Goal: Navigation & Orientation: Find specific page/section

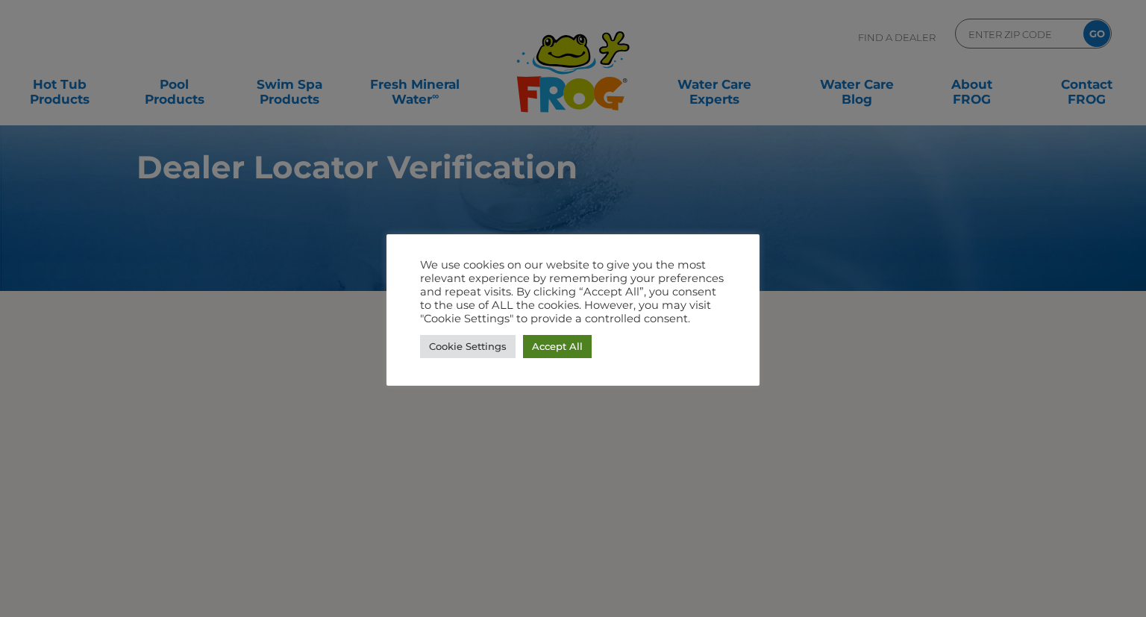
click at [567, 347] on link "Accept All" at bounding box center [557, 346] width 69 height 23
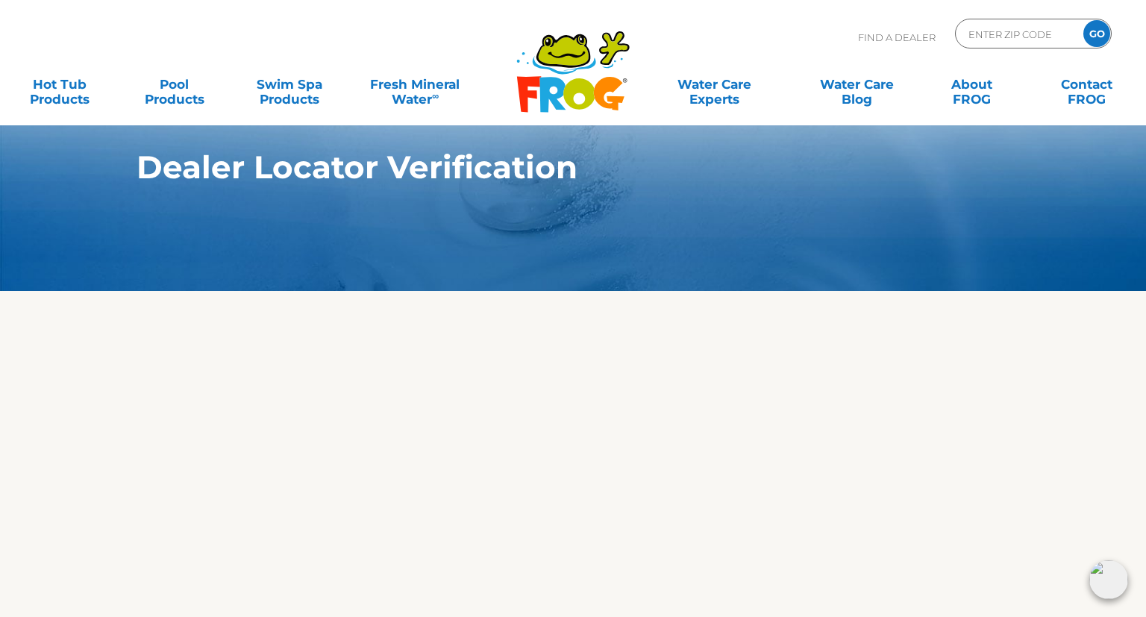
click at [486, 161] on h1 "Dealer Locator Verification" at bounding box center [537, 167] width 803 height 36
click at [433, 148] on section "Dealer Locator Verification" at bounding box center [573, 145] width 1146 height 291
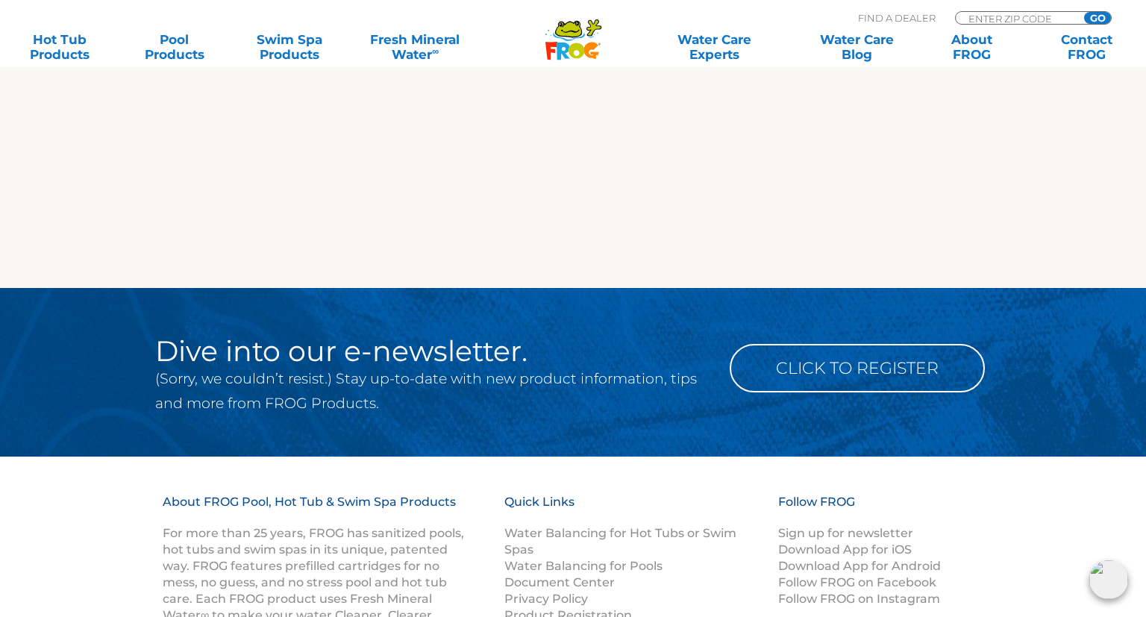
click at [873, 20] on p "Find A Dealer" at bounding box center [897, 17] width 78 height 13
click at [1040, 10] on div "Find A Dealer ENTER ZIP CODE GO" at bounding box center [985, 19] width 254 height 25
click at [1032, 18] on input "Zip Code Form" at bounding box center [1017, 18] width 101 height 13
type input "53144"
click at [1084, 12] on input "GO" at bounding box center [1097, 18] width 27 height 12
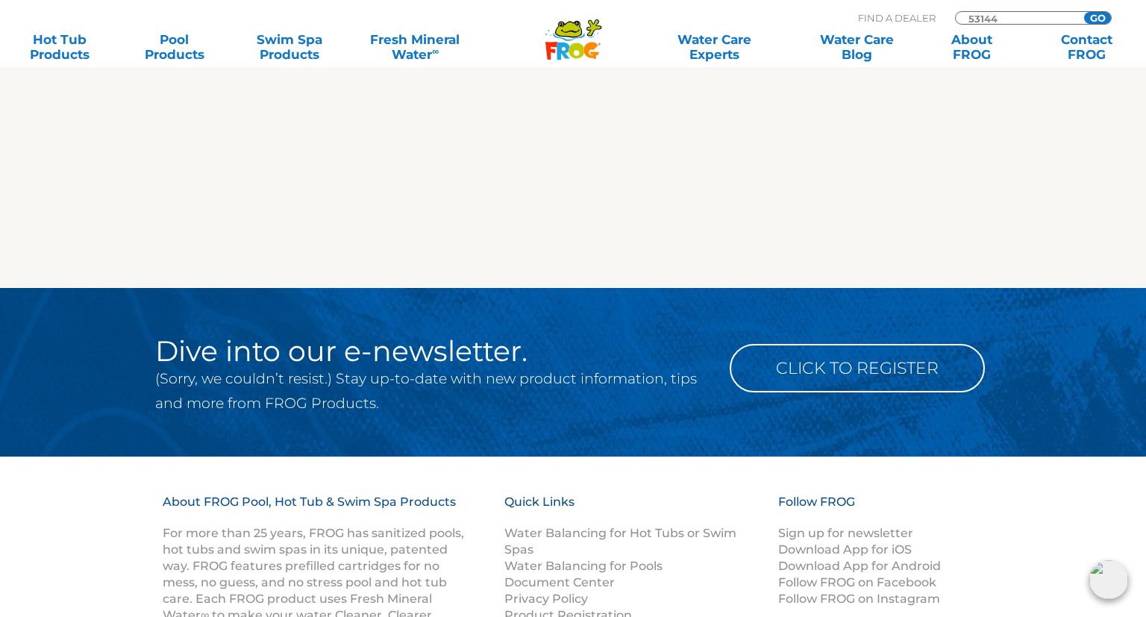
click at [1093, 21] on div "MENU MENU Hot Tub Products All Hot Tub Products All Hot Tub Products FROG @ease…" at bounding box center [573, 35] width 1116 height 28
click at [1094, 16] on input "GO" at bounding box center [1097, 18] width 27 height 12
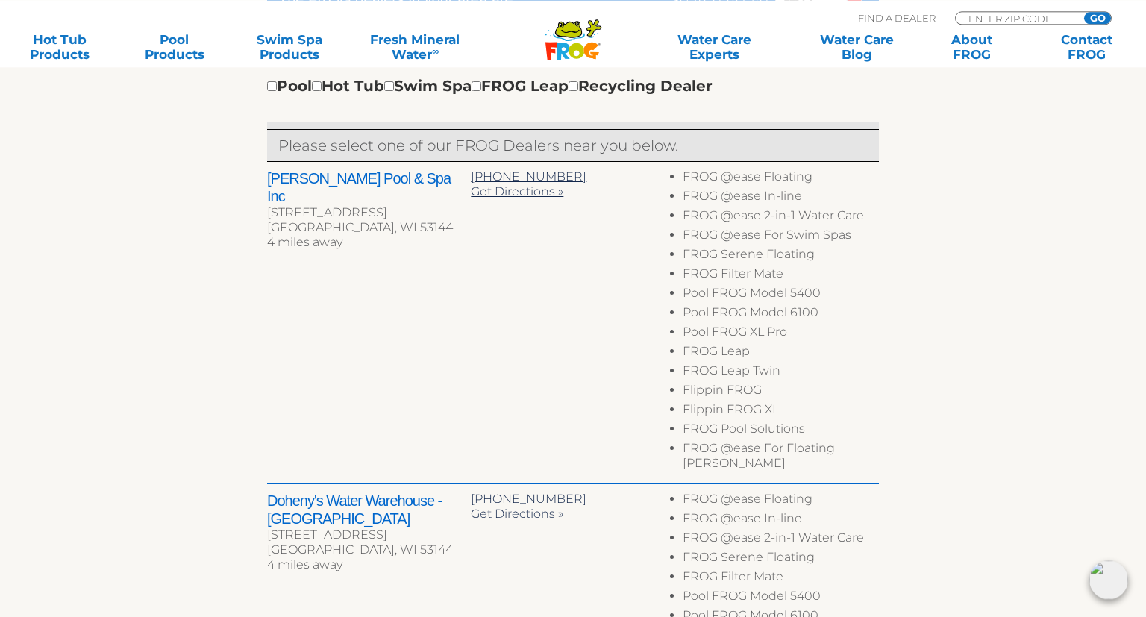
scroll to position [551, 0]
drag, startPoint x: 682, startPoint y: 354, endPoint x: 755, endPoint y: 360, distance: 73.3
click at [751, 362] on li "FROG Leap" at bounding box center [780, 352] width 196 height 19
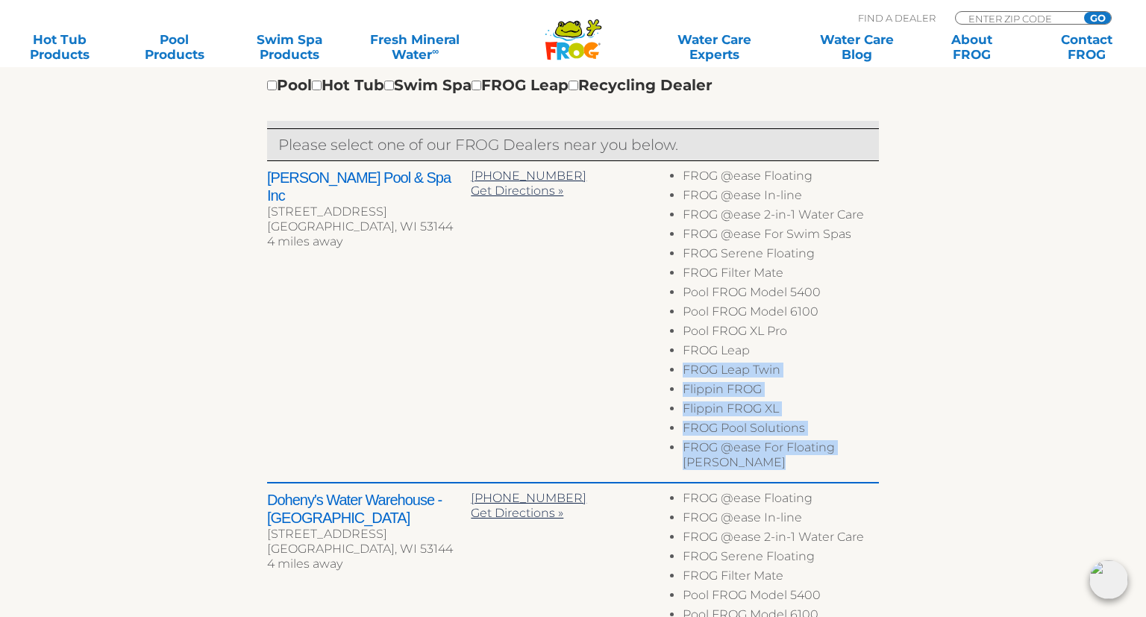
drag, startPoint x: 758, startPoint y: 354, endPoint x: 661, endPoint y: 348, distance: 97.1
click at [661, 348] on div "Hansen's Pool & Spa Inc 4440 Green Bay Rd Kenosha, WI 53144 4 miles away 262-69…" at bounding box center [573, 322] width 612 height 322
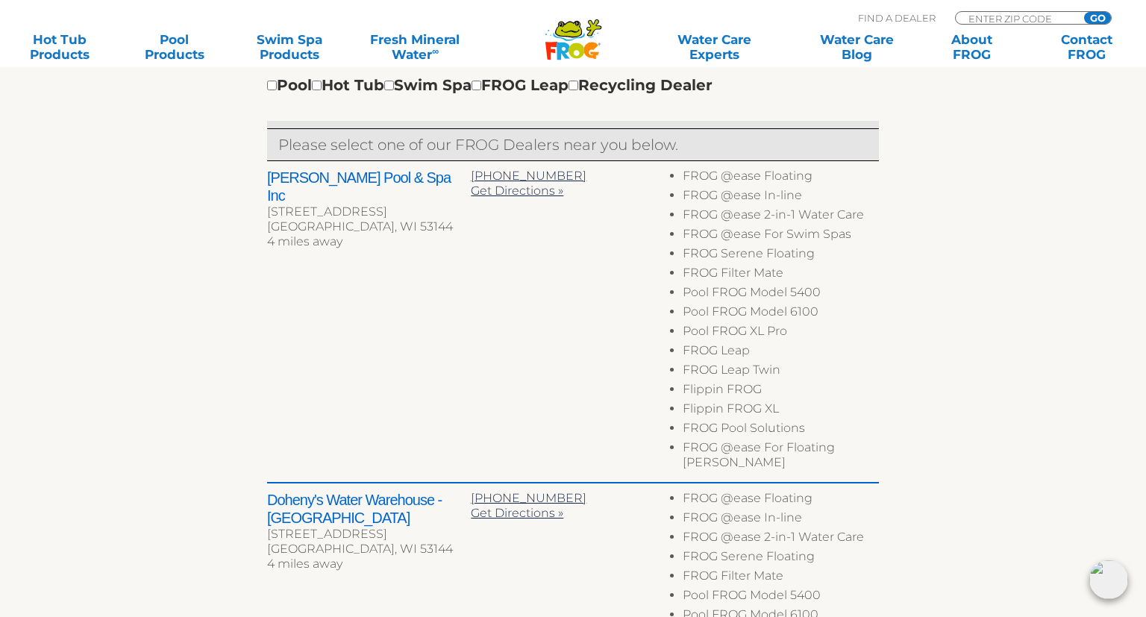
click at [679, 345] on ul "FROG @ease Floating FROG @ease In-line FROG @ease 2-in-1 Water Care FROG @ease …" at bounding box center [777, 322] width 204 height 306
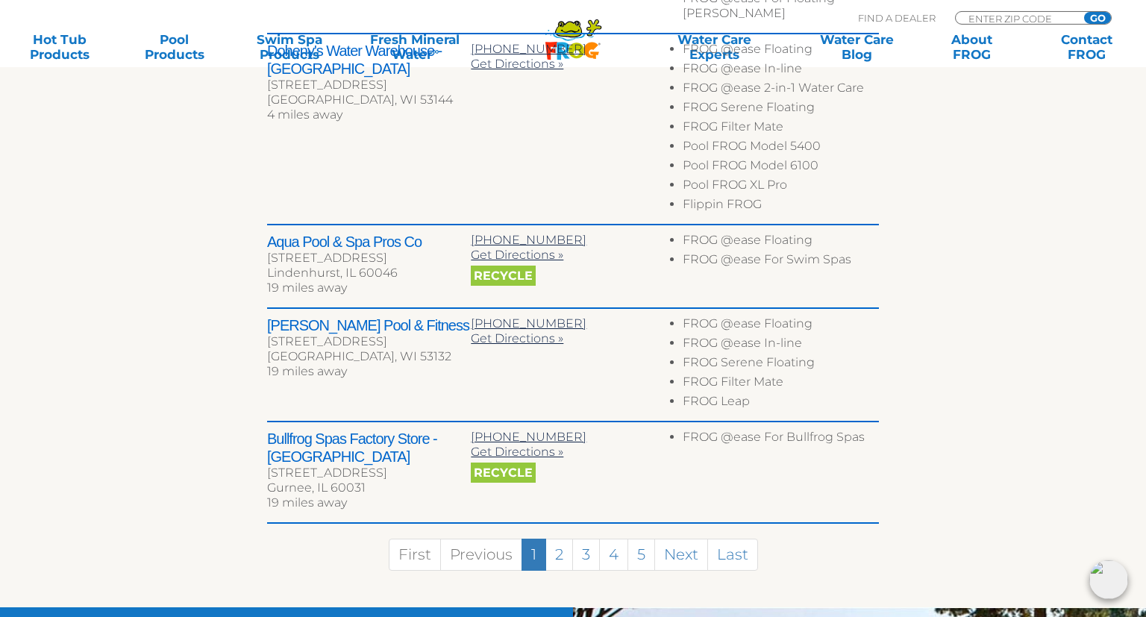
scroll to position [1023, 0]
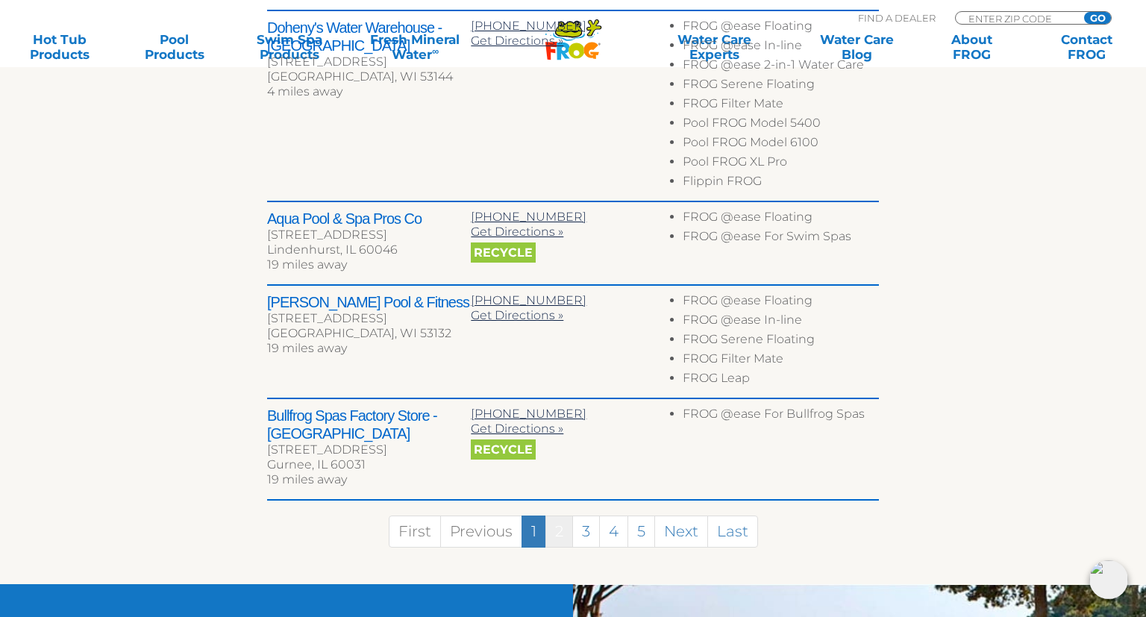
click at [553, 520] on link "2" at bounding box center [559, 531] width 28 height 32
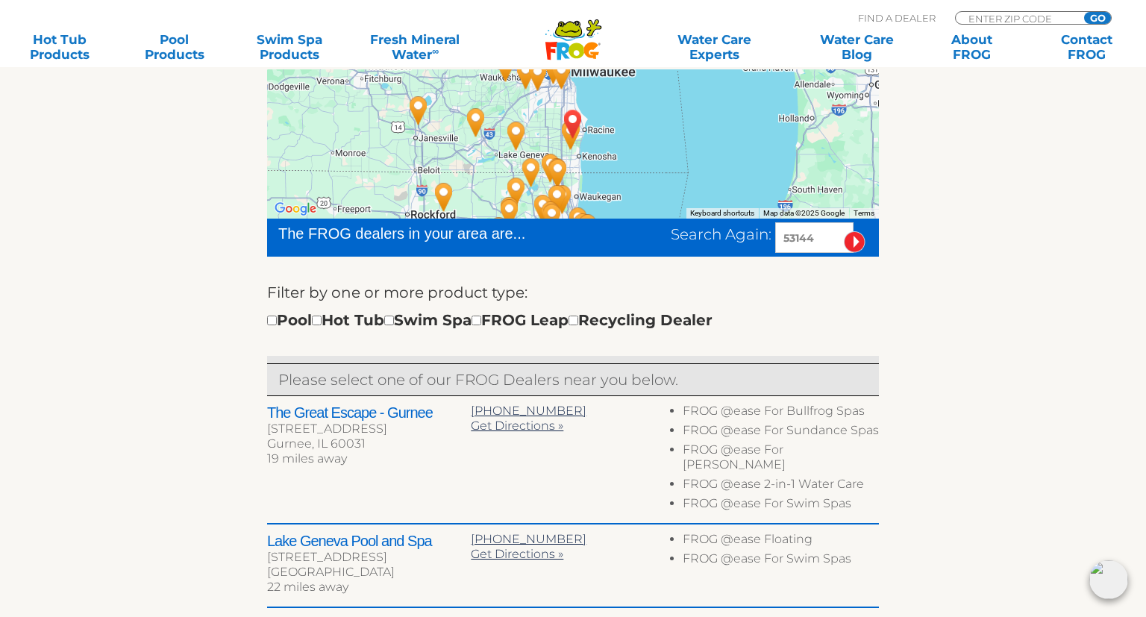
scroll to position [553, 0]
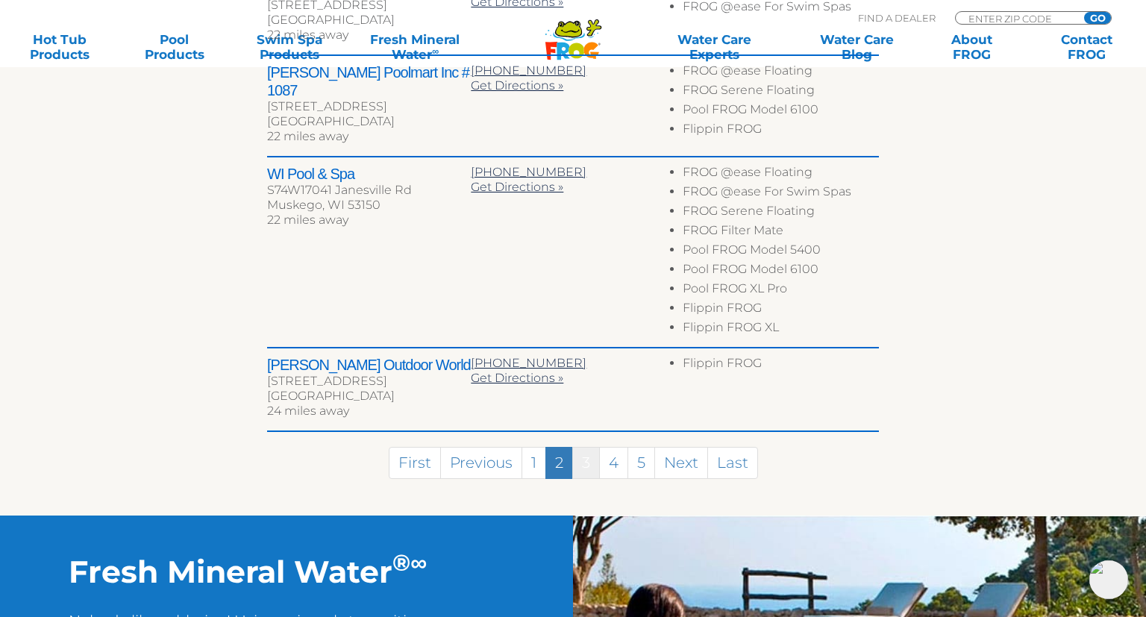
click at [577, 447] on link "3" at bounding box center [586, 463] width 28 height 32
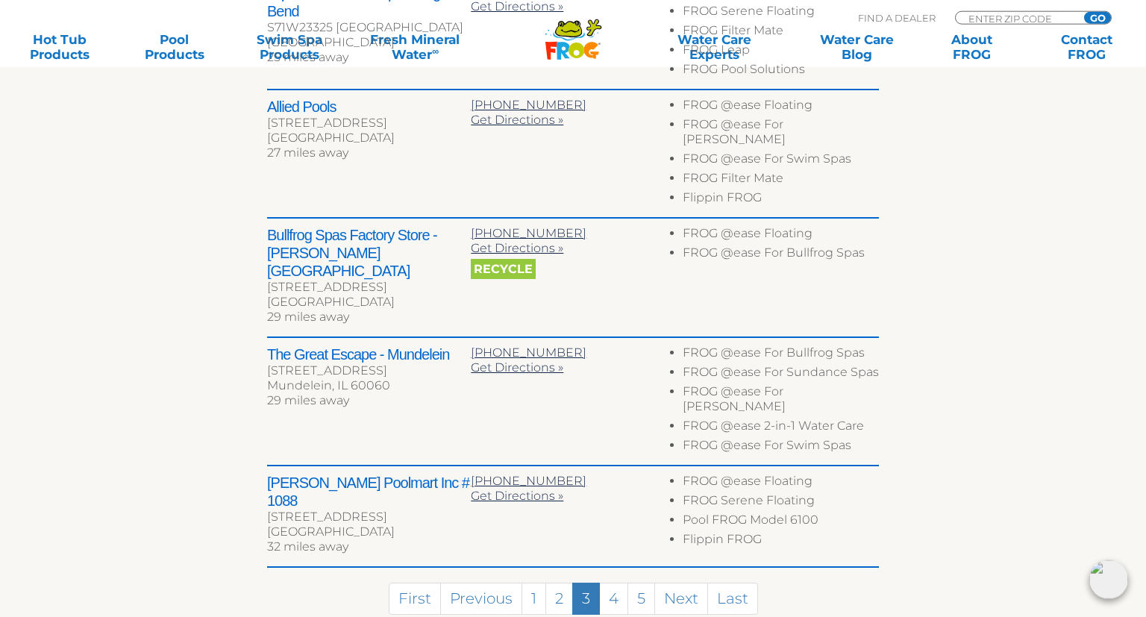
scroll to position [759, 0]
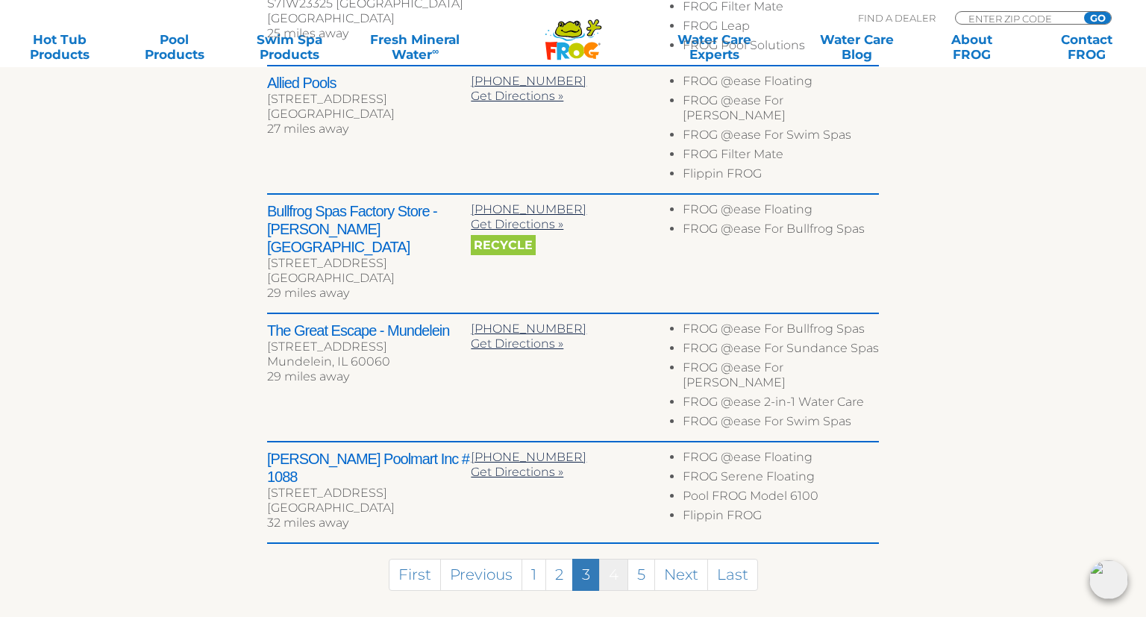
click at [614, 559] on link "4" at bounding box center [613, 575] width 29 height 32
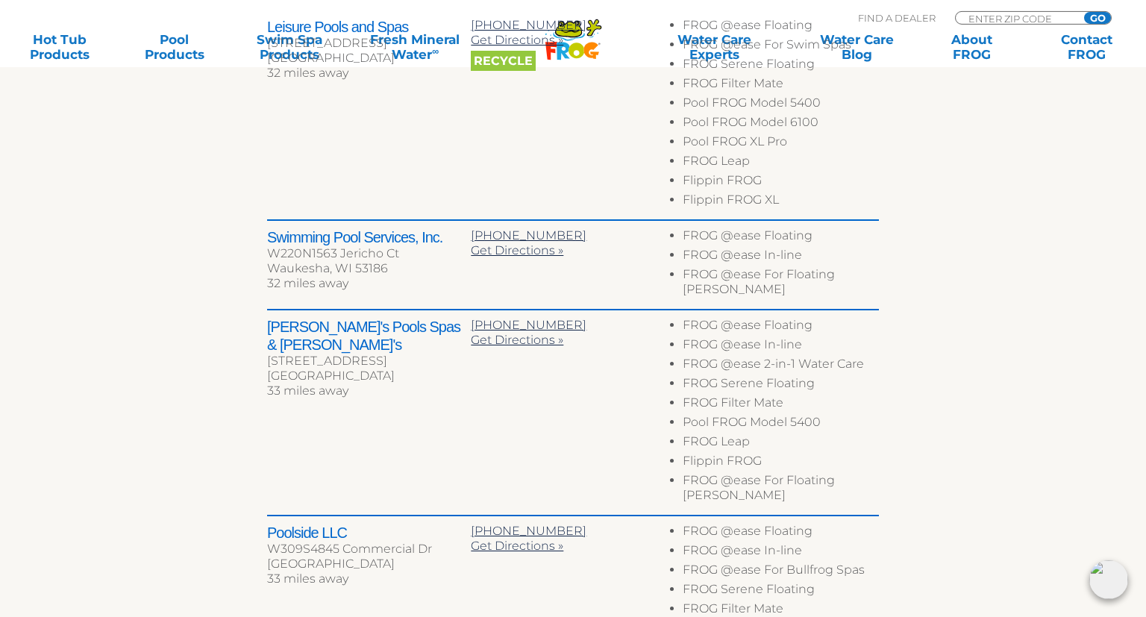
scroll to position [663, 0]
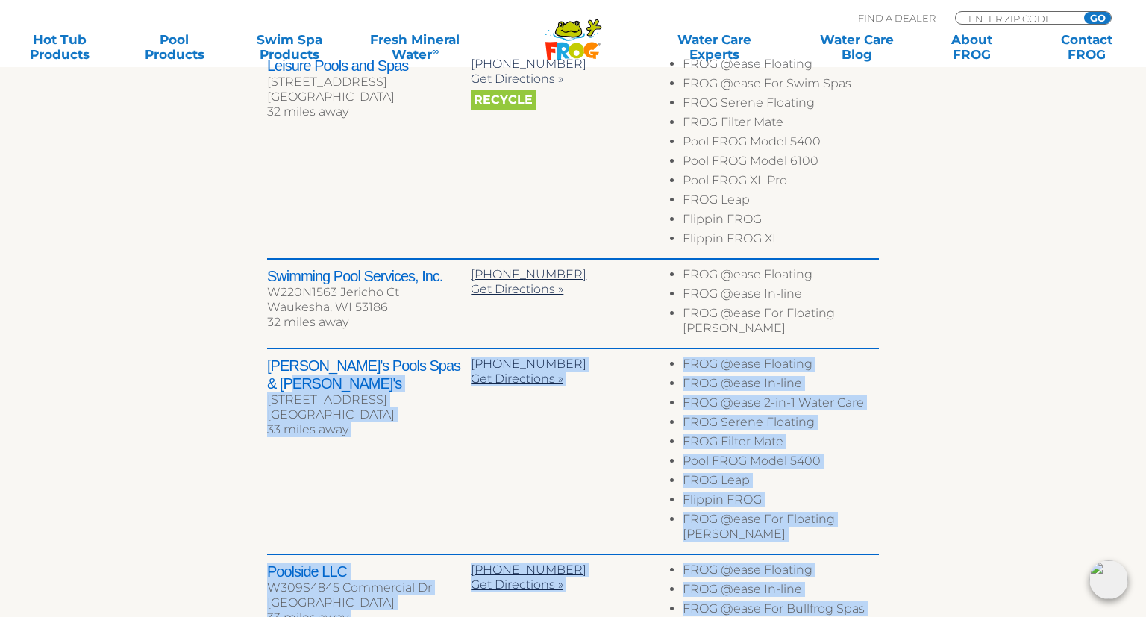
drag, startPoint x: 316, startPoint y: 375, endPoint x: 263, endPoint y: 358, distance: 55.0
click at [263, 358] on div "To navigate the map with touch gestures double-tap and hold your finger on the …" at bounding box center [572, 350] width 917 height 1293
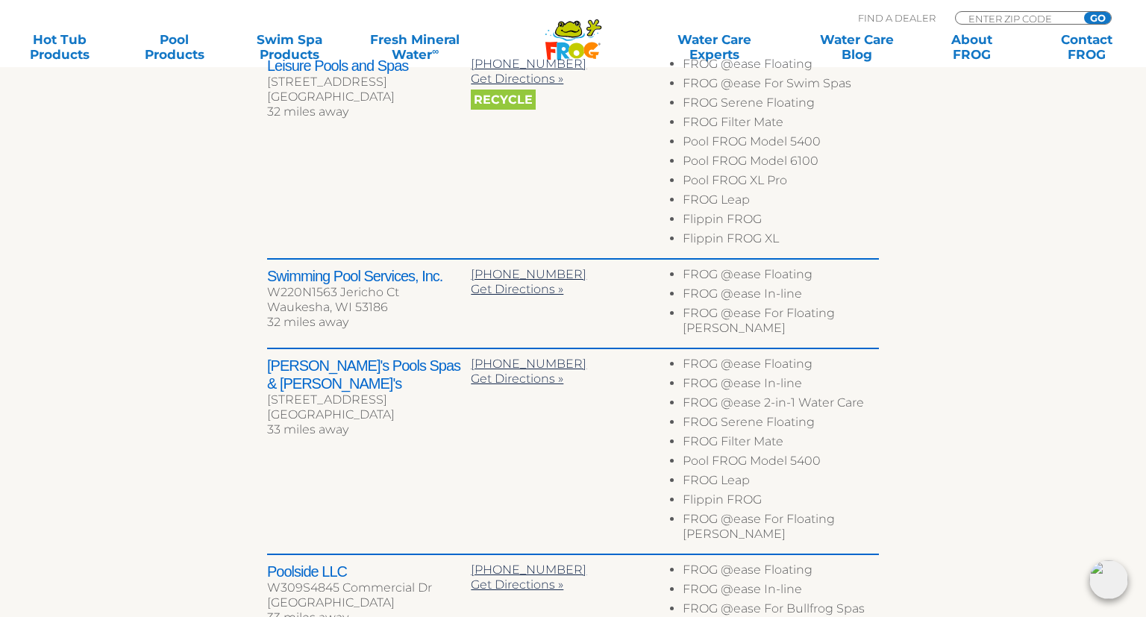
click at [283, 359] on h2 "Bachmann's Pools Spas & Sauna's" at bounding box center [369, 375] width 204 height 36
